Goal: Transaction & Acquisition: Purchase product/service

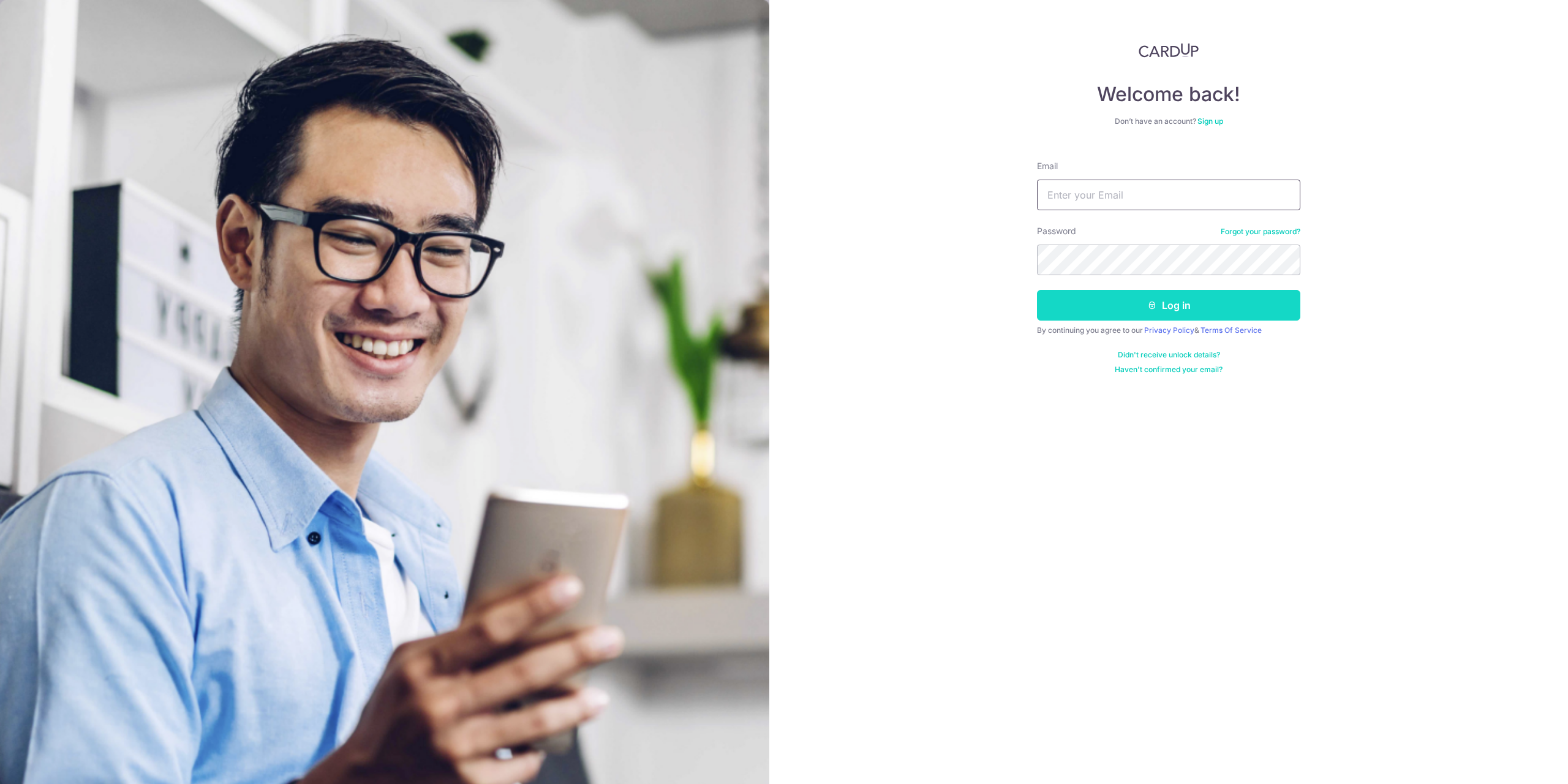
type input "anthony22793@hotmail.com"
click at [1146, 299] on button "Log in" at bounding box center [1169, 304] width 263 height 31
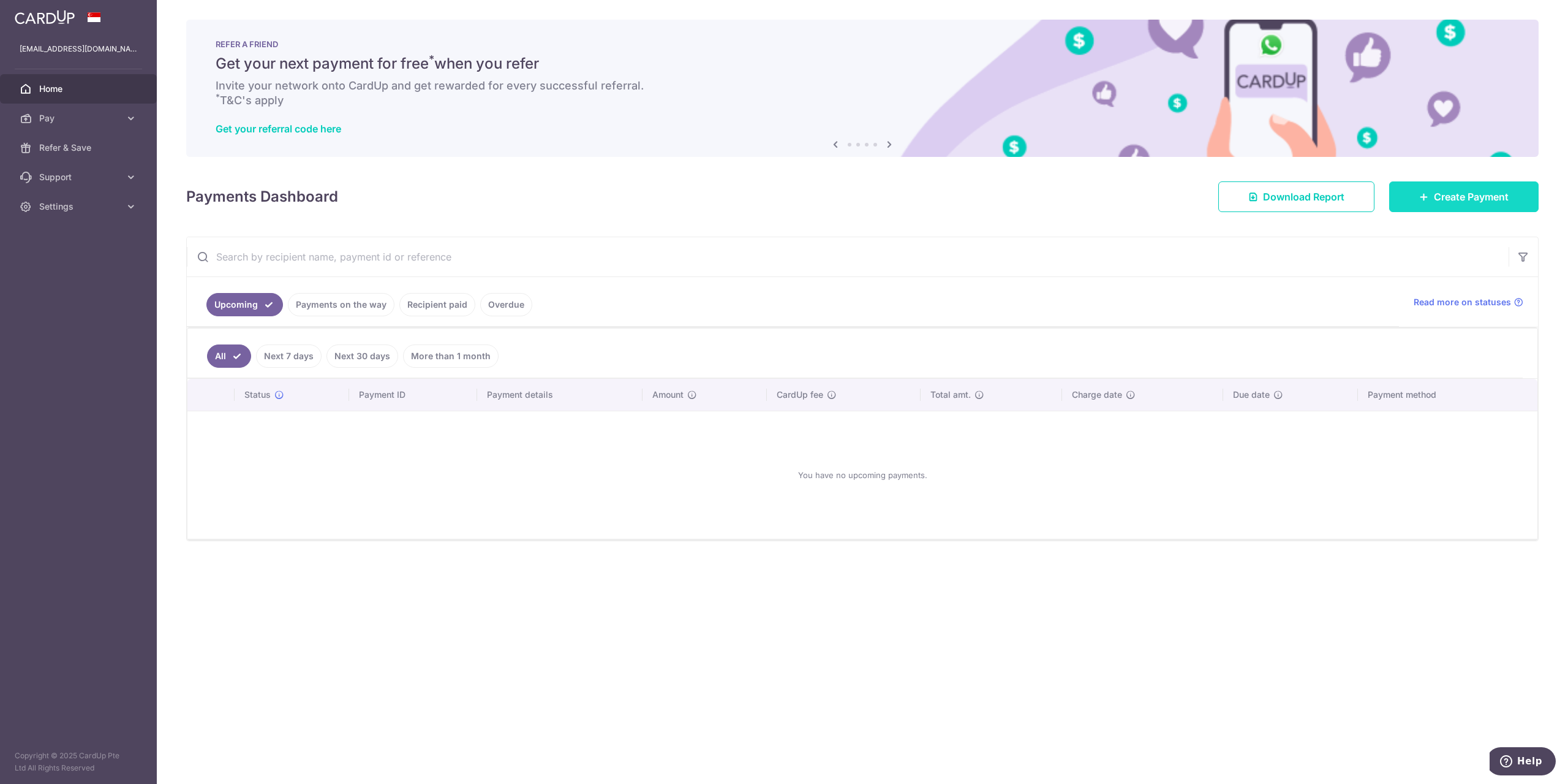
click at [1431, 204] on link "Create Payment" at bounding box center [1464, 196] width 150 height 31
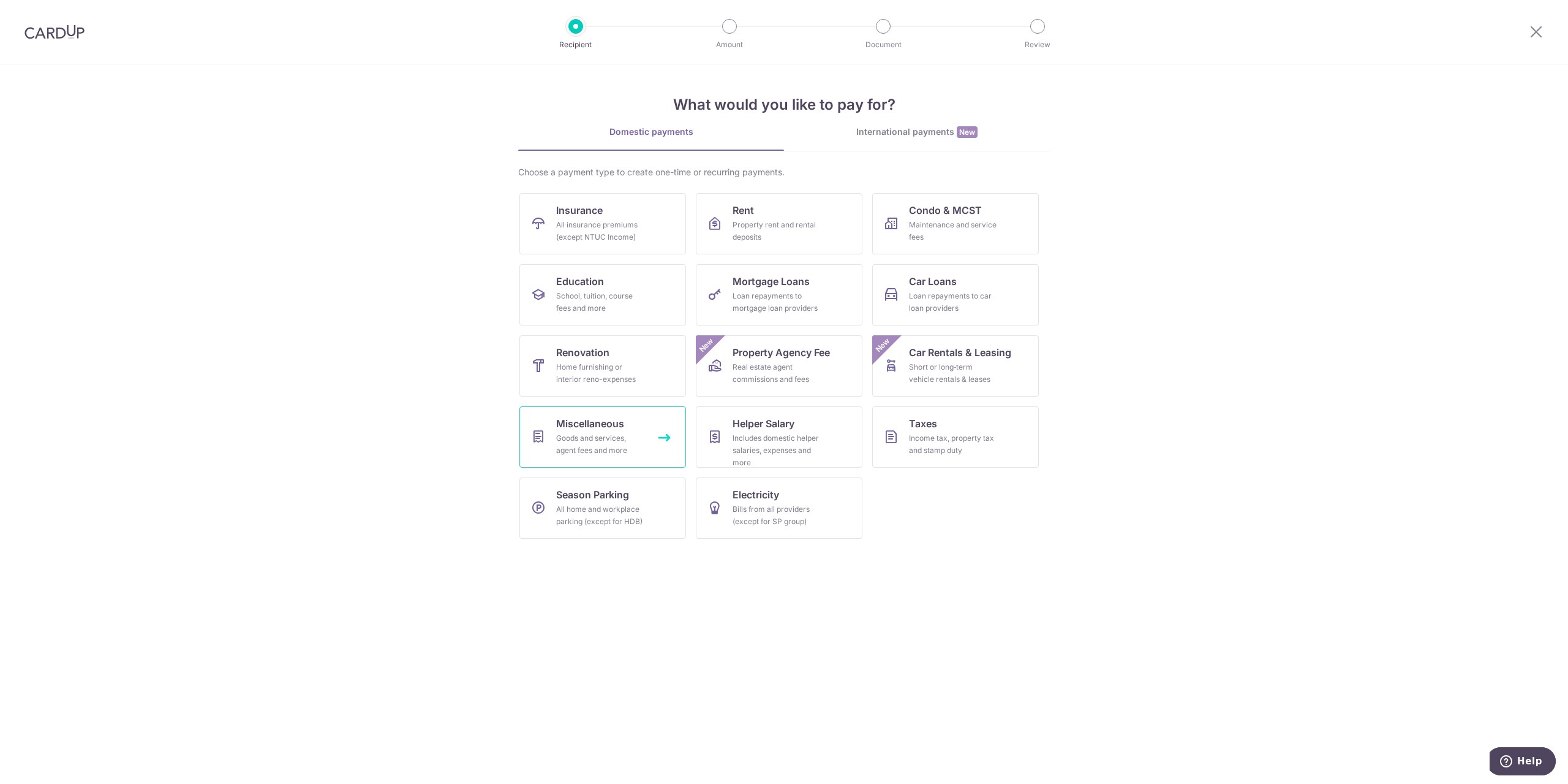
click at [593, 423] on span "Miscellaneous" at bounding box center [591, 423] width 68 height 15
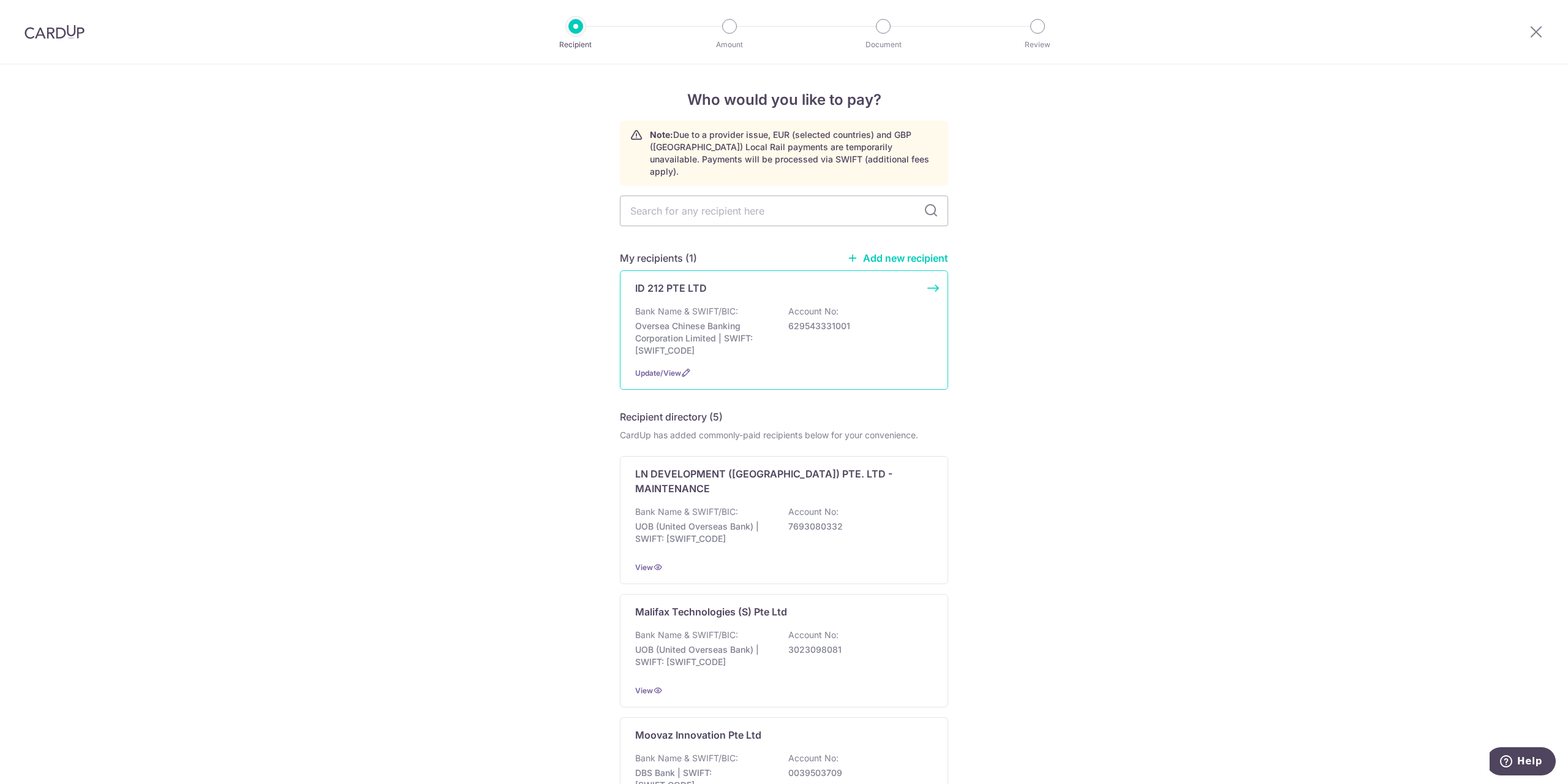
click at [714, 305] on p "Bank Name & SWIFT/BIC:" at bounding box center [686, 311] width 103 height 12
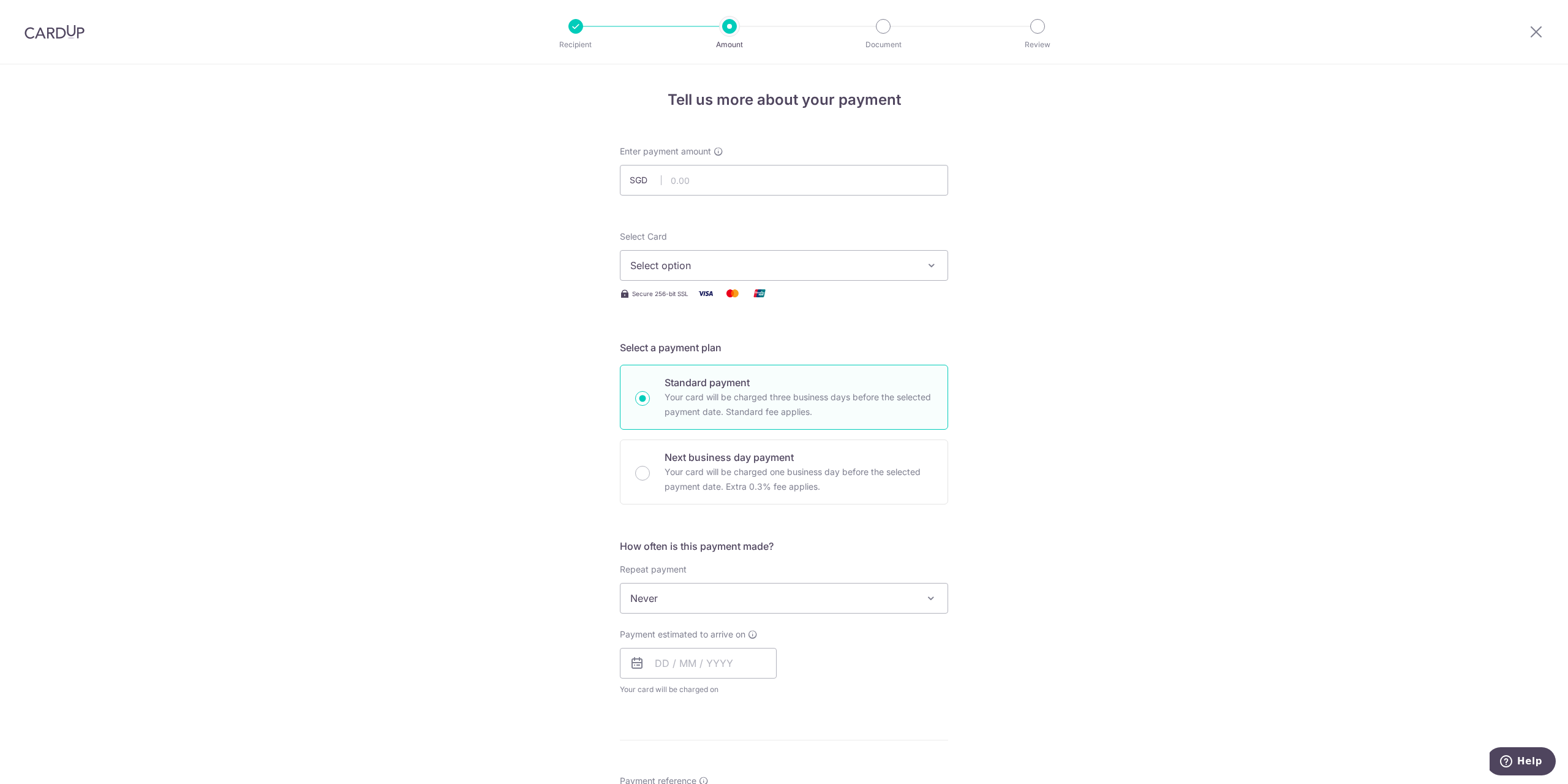
click at [1097, 239] on div "Tell us more about your payment Enter payment amount SGD Select Card Select opt…" at bounding box center [784, 619] width 1568 height 1109
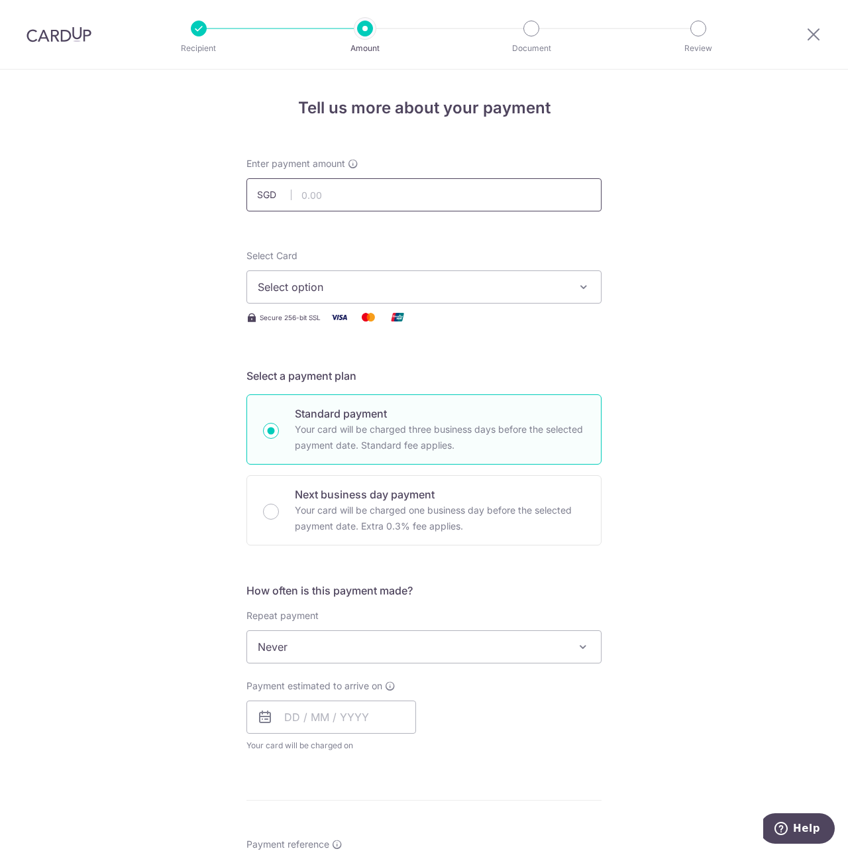
click at [325, 197] on input "text" at bounding box center [424, 194] width 355 height 33
type input "123,317.65"
click at [202, 250] on div "Tell us more about your payment Enter payment amount SGD 123,317.65 123317.65 S…" at bounding box center [424, 669] width 848 height 1199
click at [319, 286] on span "Select option" at bounding box center [412, 287] width 309 height 16
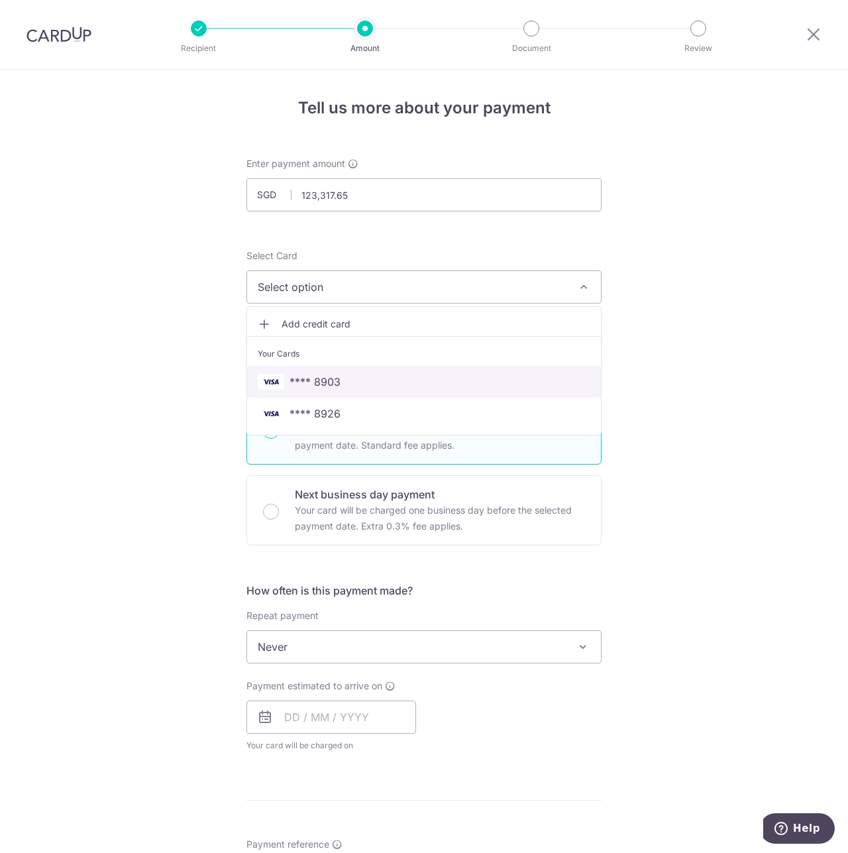
click at [342, 388] on span "**** 8903" at bounding box center [424, 382] width 333 height 16
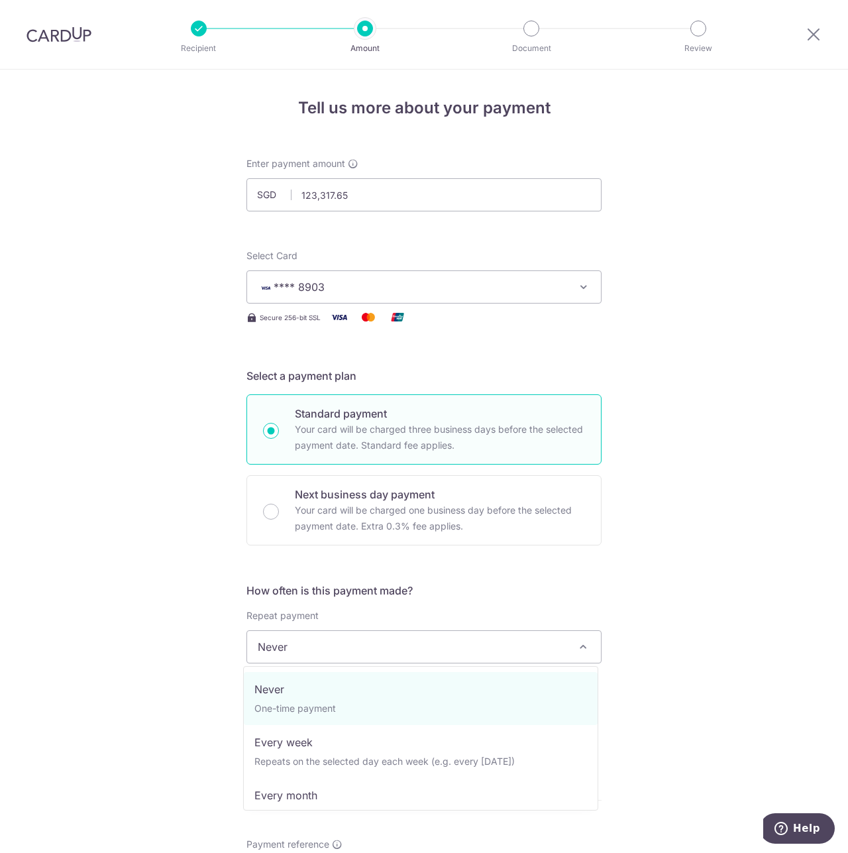
click at [304, 659] on span "Never" at bounding box center [424, 647] width 354 height 32
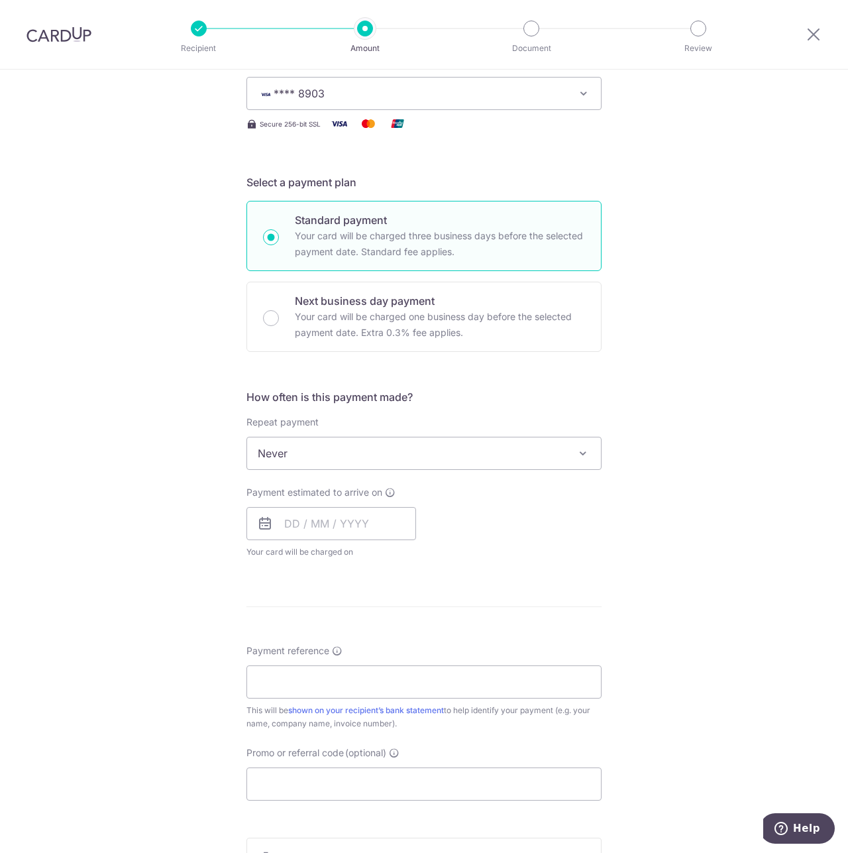
scroll to position [199, 0]
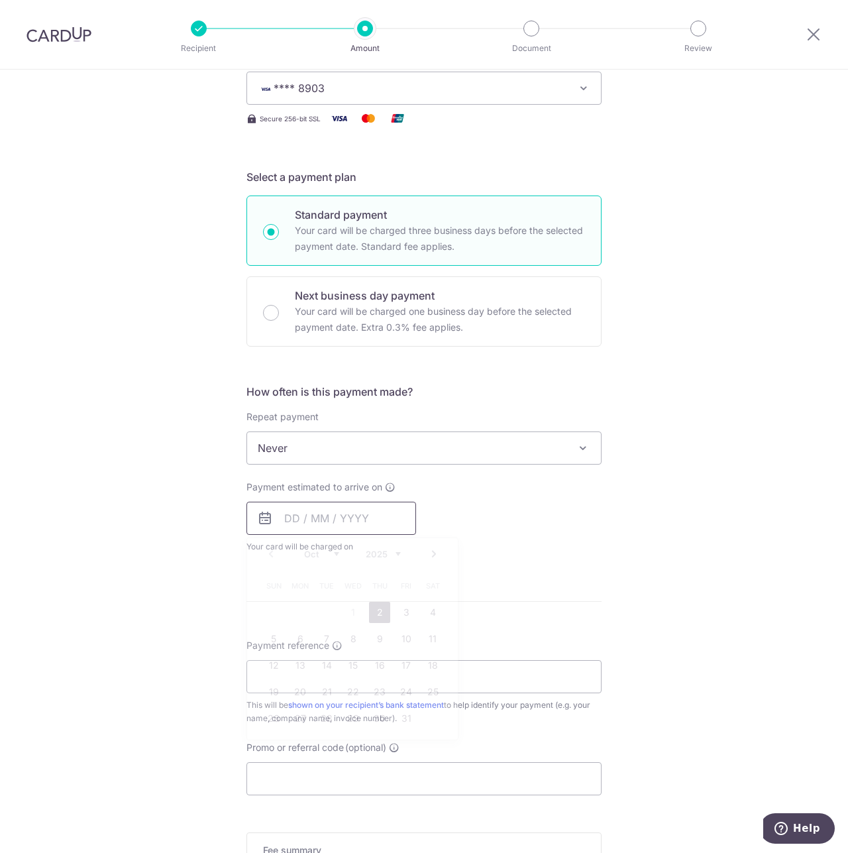
click at [341, 522] on input "text" at bounding box center [332, 518] width 170 height 33
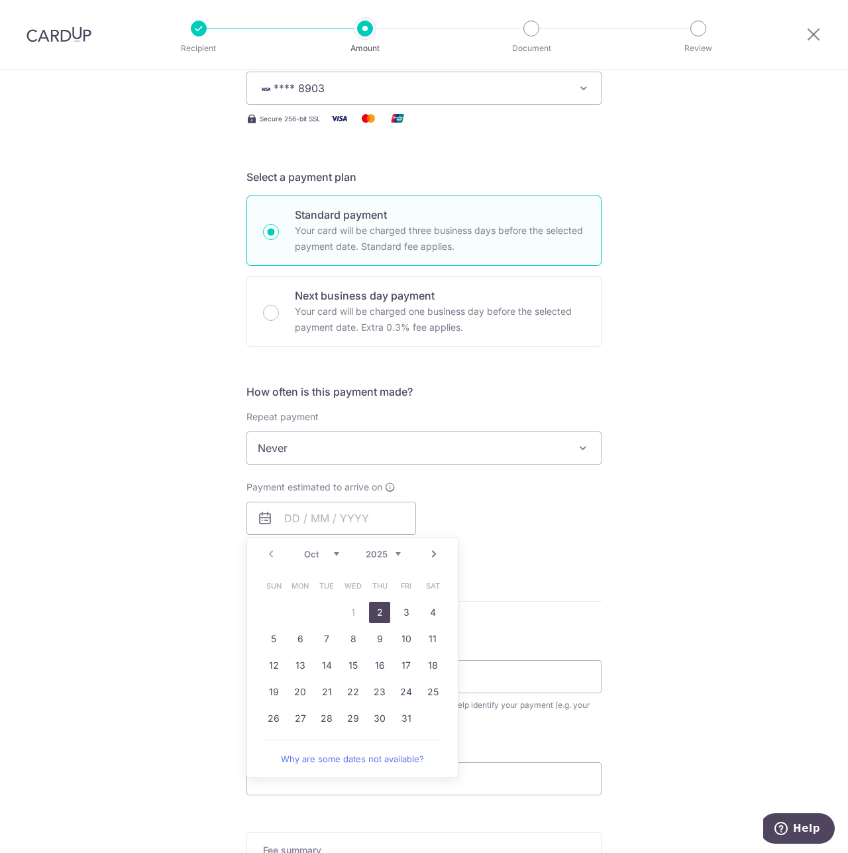
click at [284, 551] on div "Prev Next Oct Nov Dec 2025 2026 2027 2028 2029 2030 2031 2032 2033 2034 2035" at bounding box center [352, 554] width 211 height 32
click at [381, 610] on link "2" at bounding box center [379, 612] width 21 height 21
type input "[DATE]"
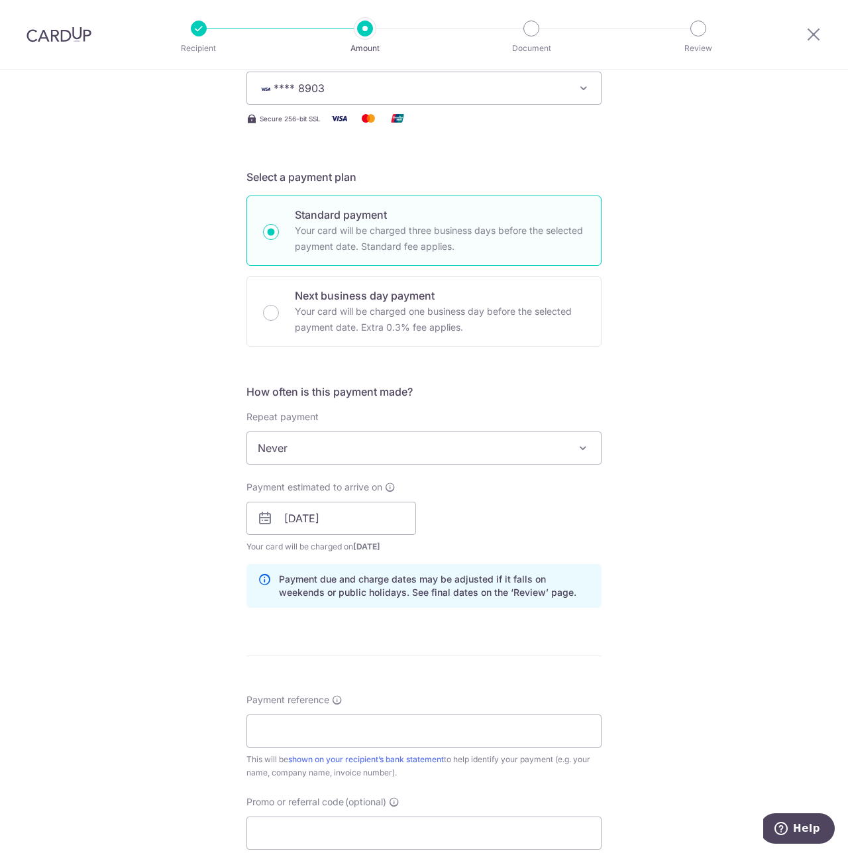
scroll to position [398, 0]
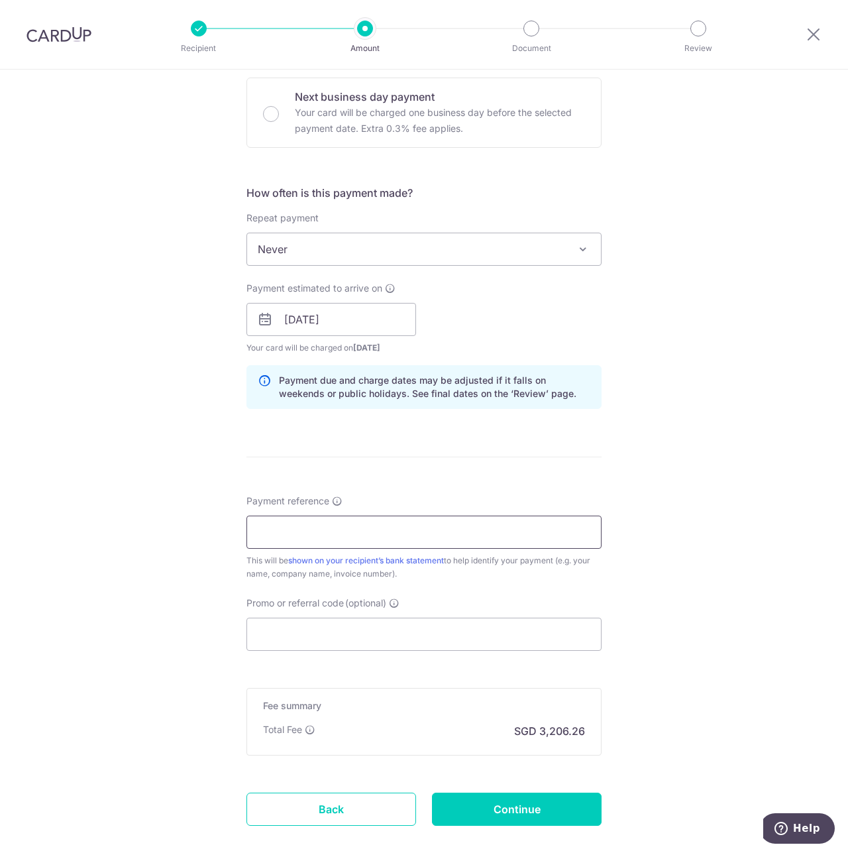
click at [304, 528] on input "Payment reference" at bounding box center [424, 532] width 355 height 33
type input "250902"
click at [277, 640] on input "Promo or referral code (optional)" at bounding box center [424, 634] width 355 height 33
click at [277, 638] on input "Promo or referral code (optional)" at bounding box center [424, 634] width 355 height 33
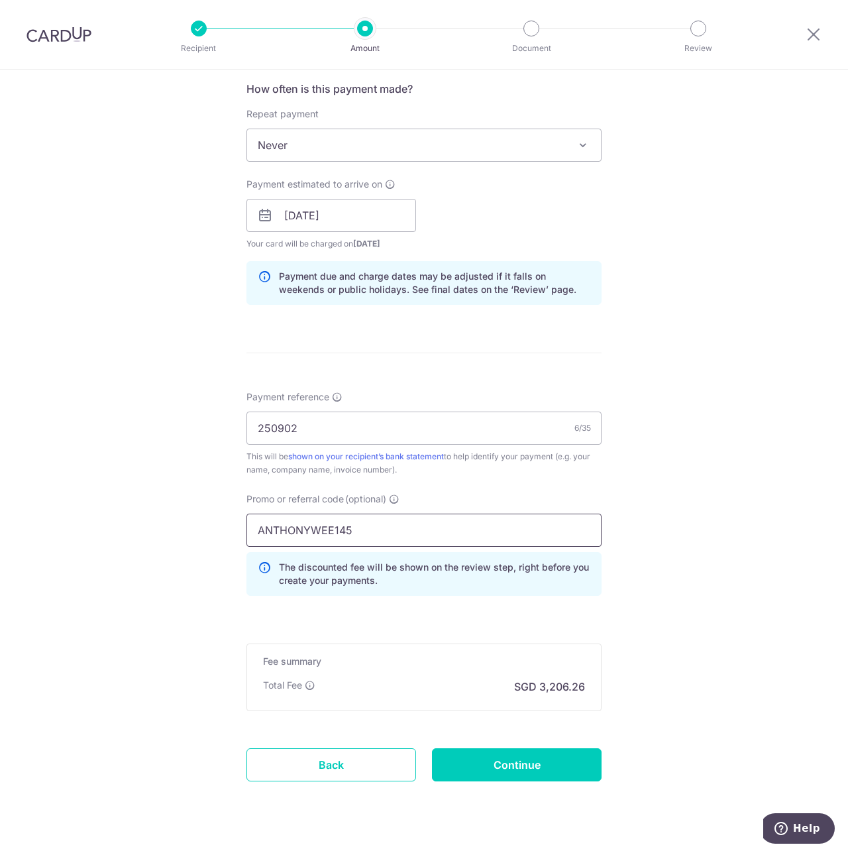
scroll to position [529, 0]
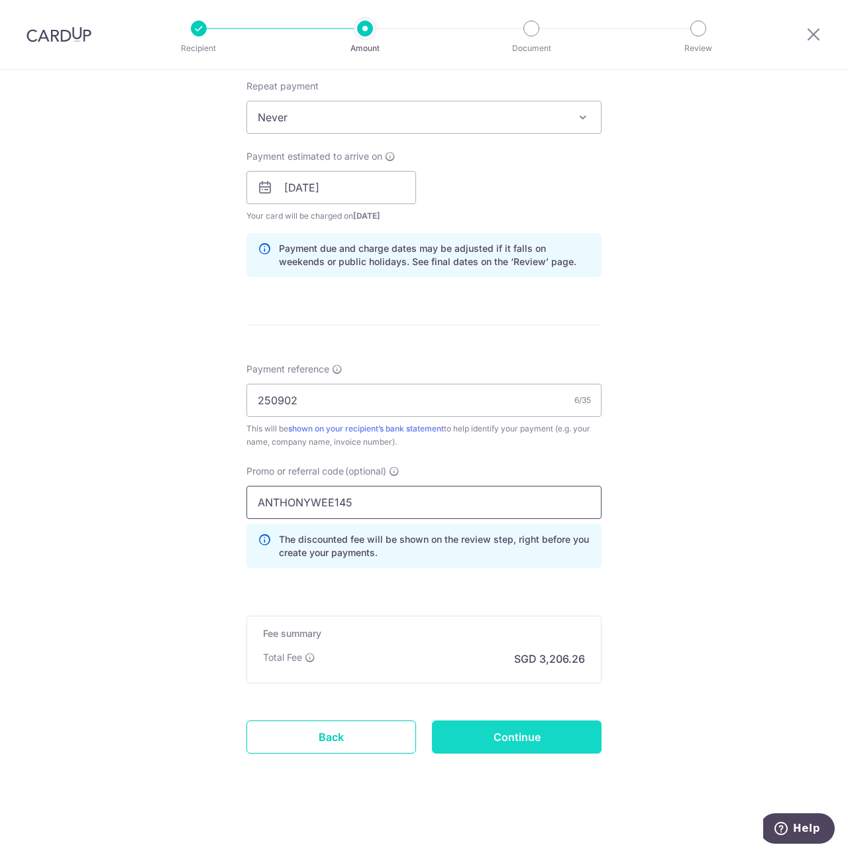
type input "ANTHONYWEE145"
click at [477, 736] on input "Continue" at bounding box center [517, 736] width 170 height 33
type input "Create Schedule"
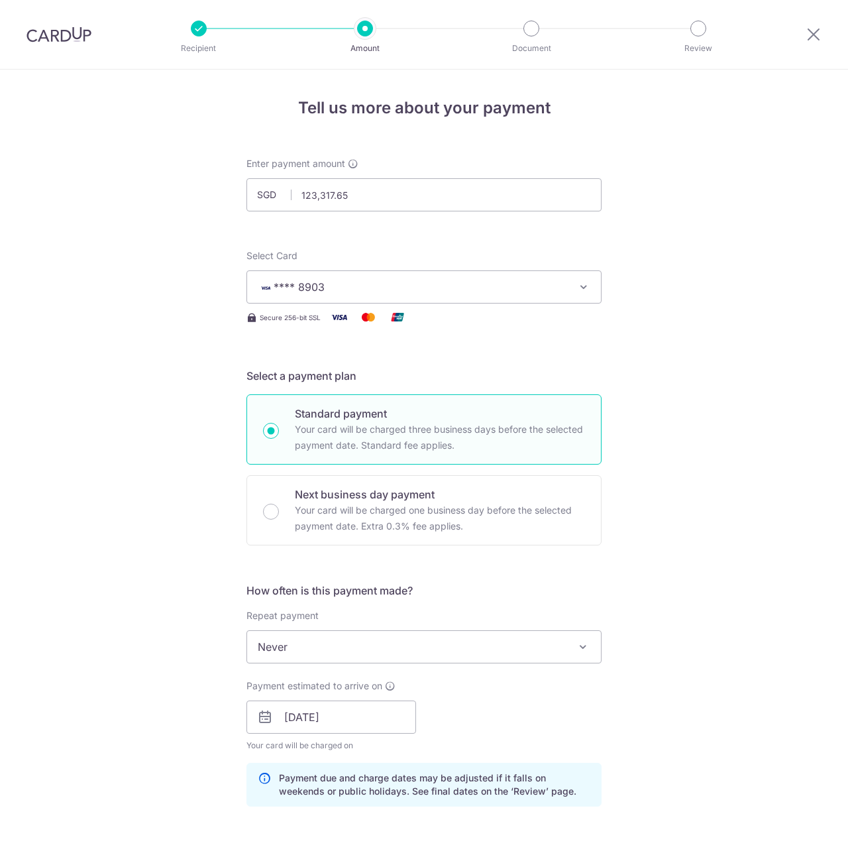
scroll to position [548, 0]
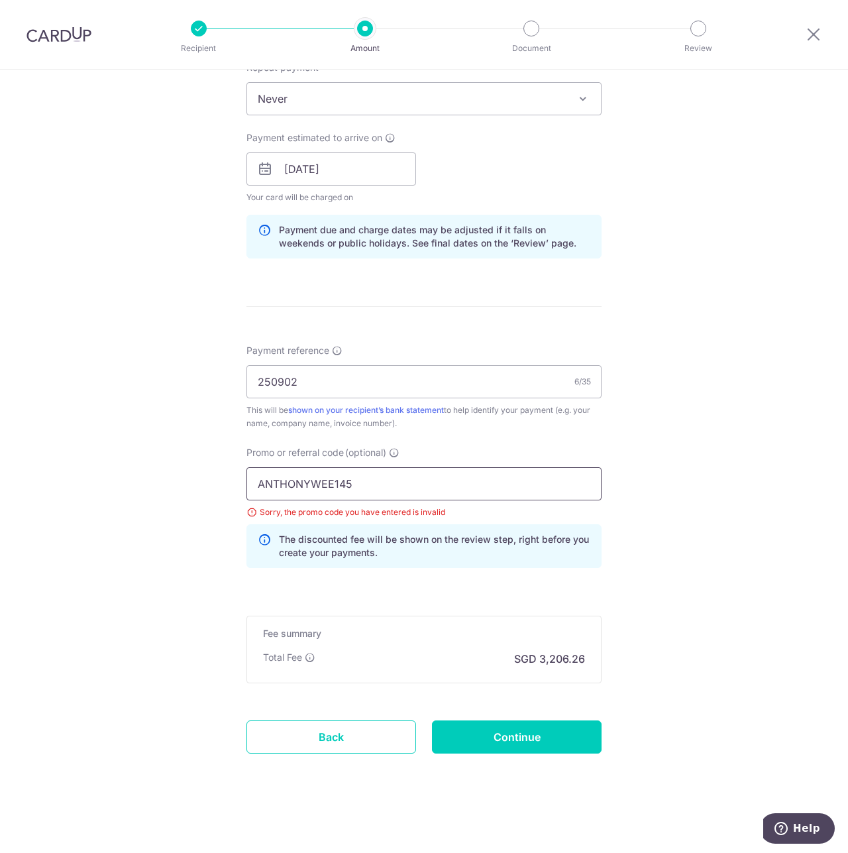
drag, startPoint x: 349, startPoint y: 478, endPoint x: 333, endPoint y: 479, distance: 16.6
click at [333, 479] on input "ANTHONYWEE145" at bounding box center [424, 483] width 355 height 33
type input "ANTHONYWEE15"
click at [499, 739] on input "Continue" at bounding box center [517, 736] width 170 height 33
type input "Update Schedule"
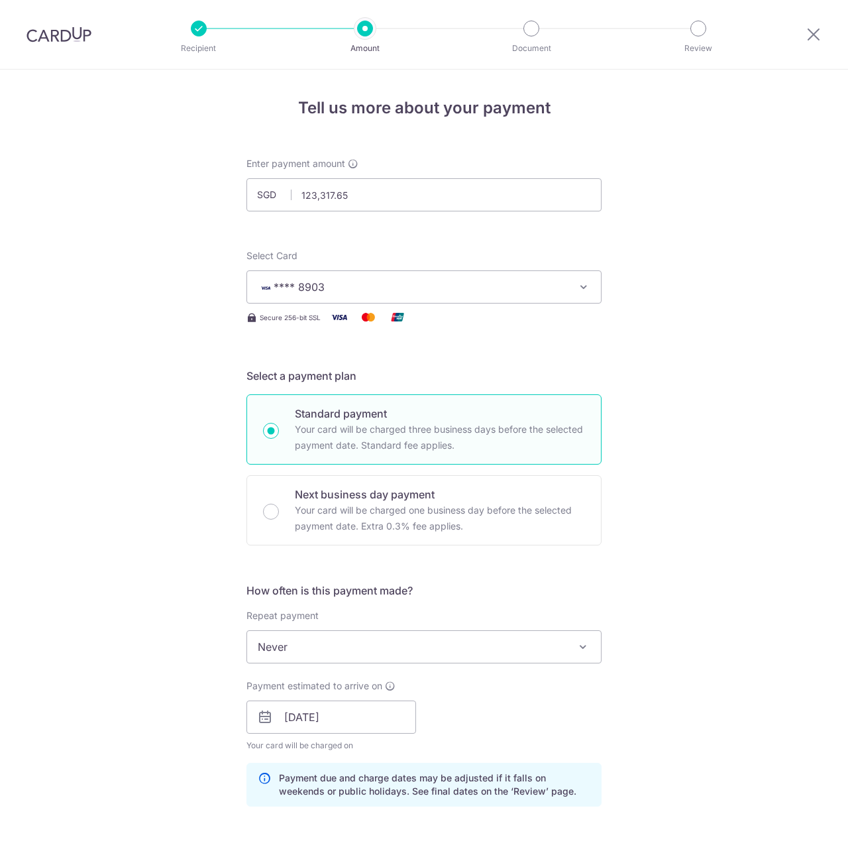
scroll to position [548, 0]
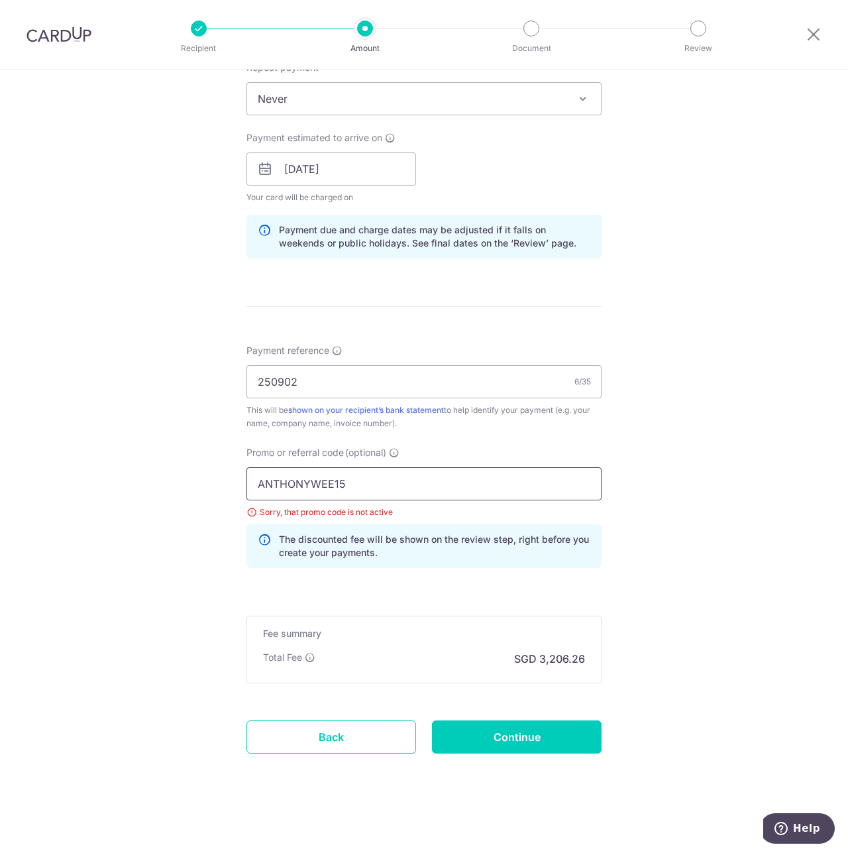
click at [402, 483] on input "ANTHONYWEE15" at bounding box center [424, 483] width 355 height 33
type input "ANTHONYWEE155"
click at [485, 736] on input "Continue" at bounding box center [517, 736] width 170 height 33
type input "Update Schedule"
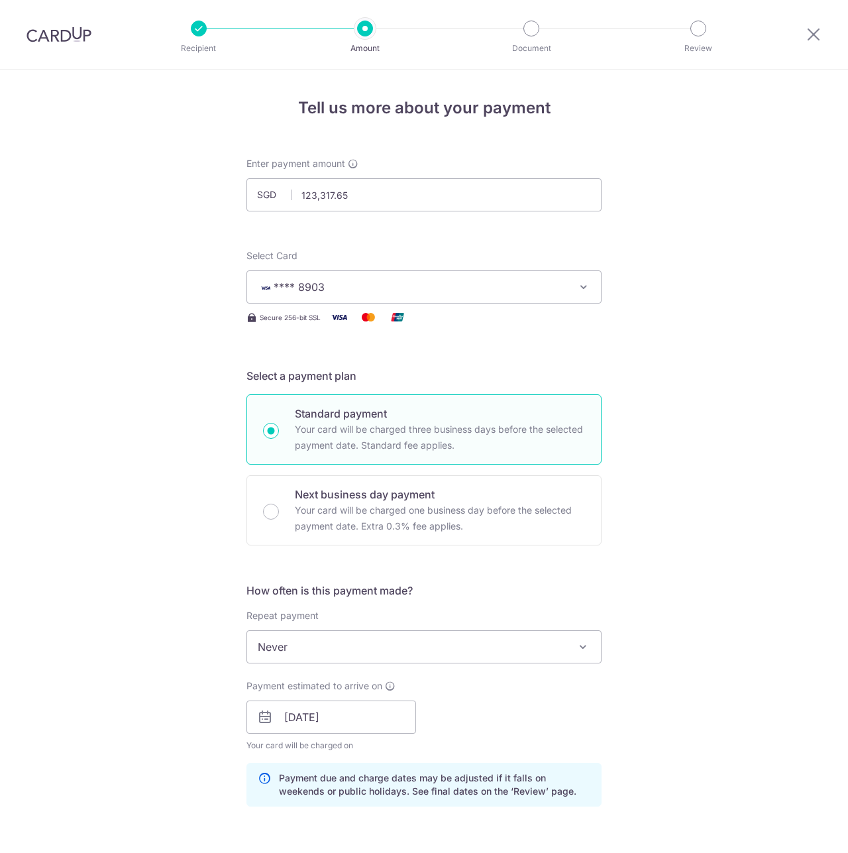
scroll to position [548, 0]
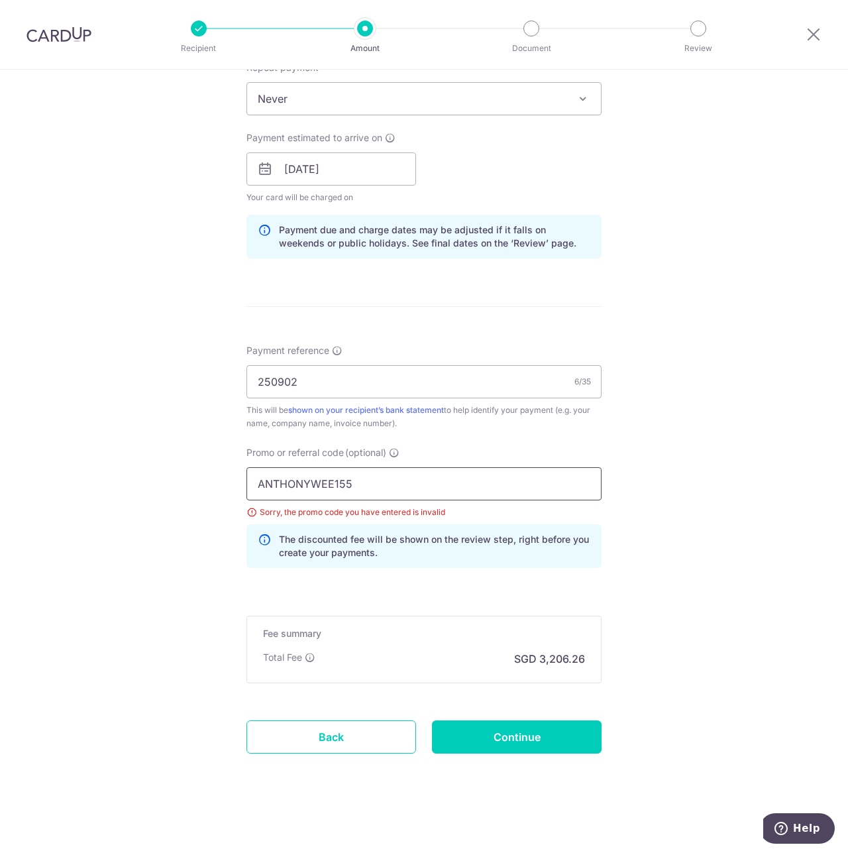
drag, startPoint x: 388, startPoint y: 487, endPoint x: 340, endPoint y: 485, distance: 48.4
click at [340, 485] on input "ANTHONYWEE155" at bounding box center [424, 483] width 355 height 33
type input "ANTHONYWEE15"
click at [537, 739] on input "Continue" at bounding box center [517, 736] width 170 height 33
type input "Update Schedule"
